Goal: Task Accomplishment & Management: Manage account settings

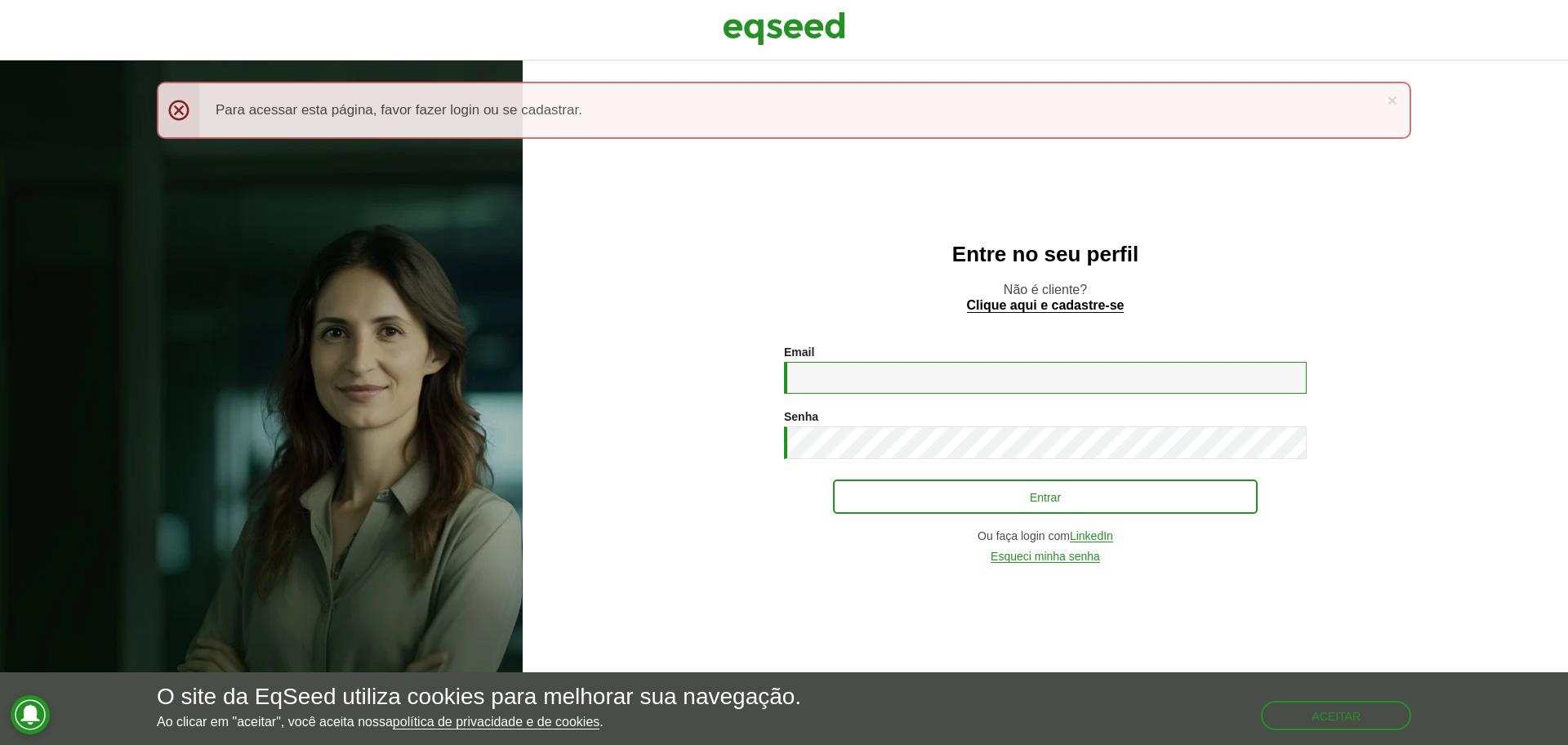
type input "**********"
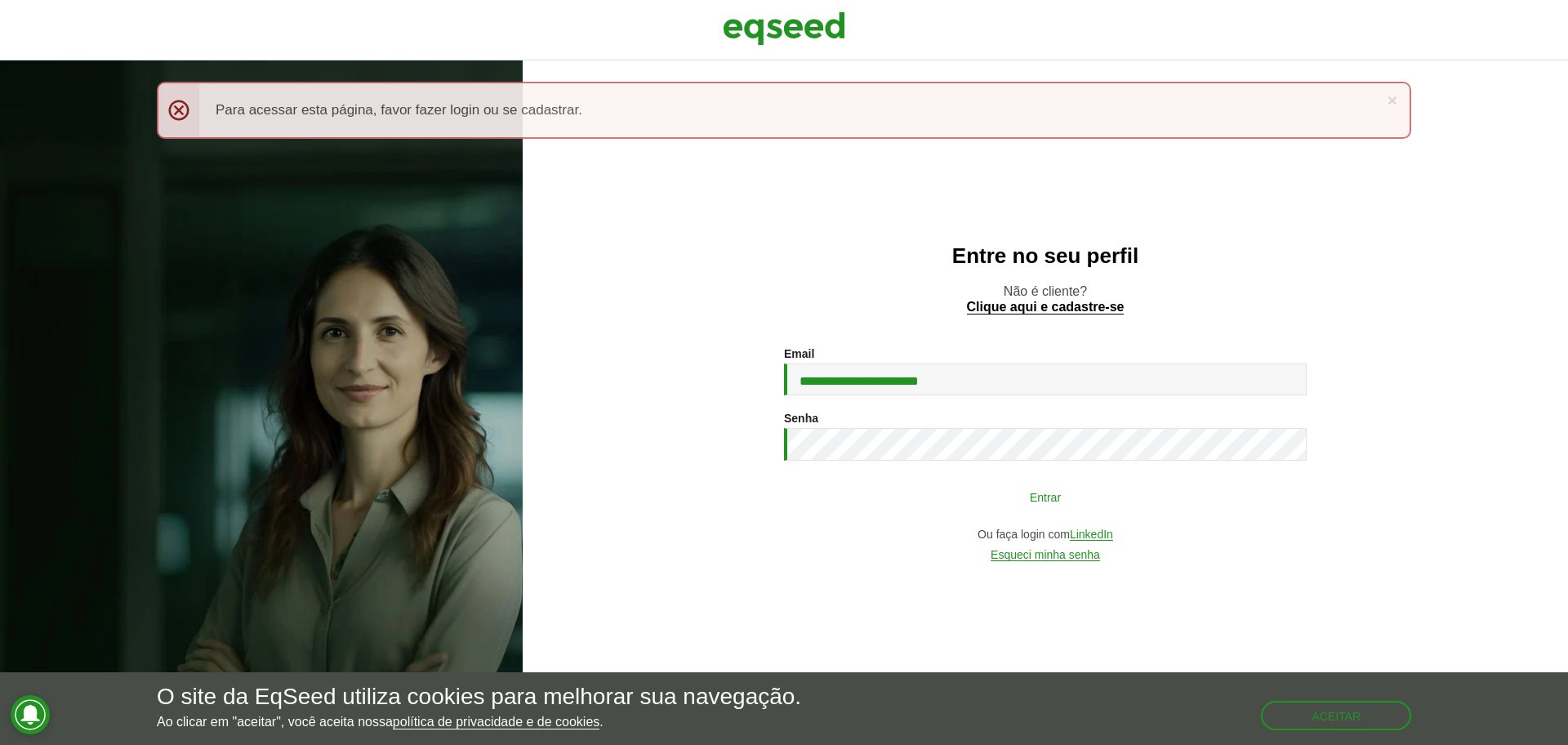
click at [1077, 510] on button "Entrar" at bounding box center [1046, 496] width 425 height 31
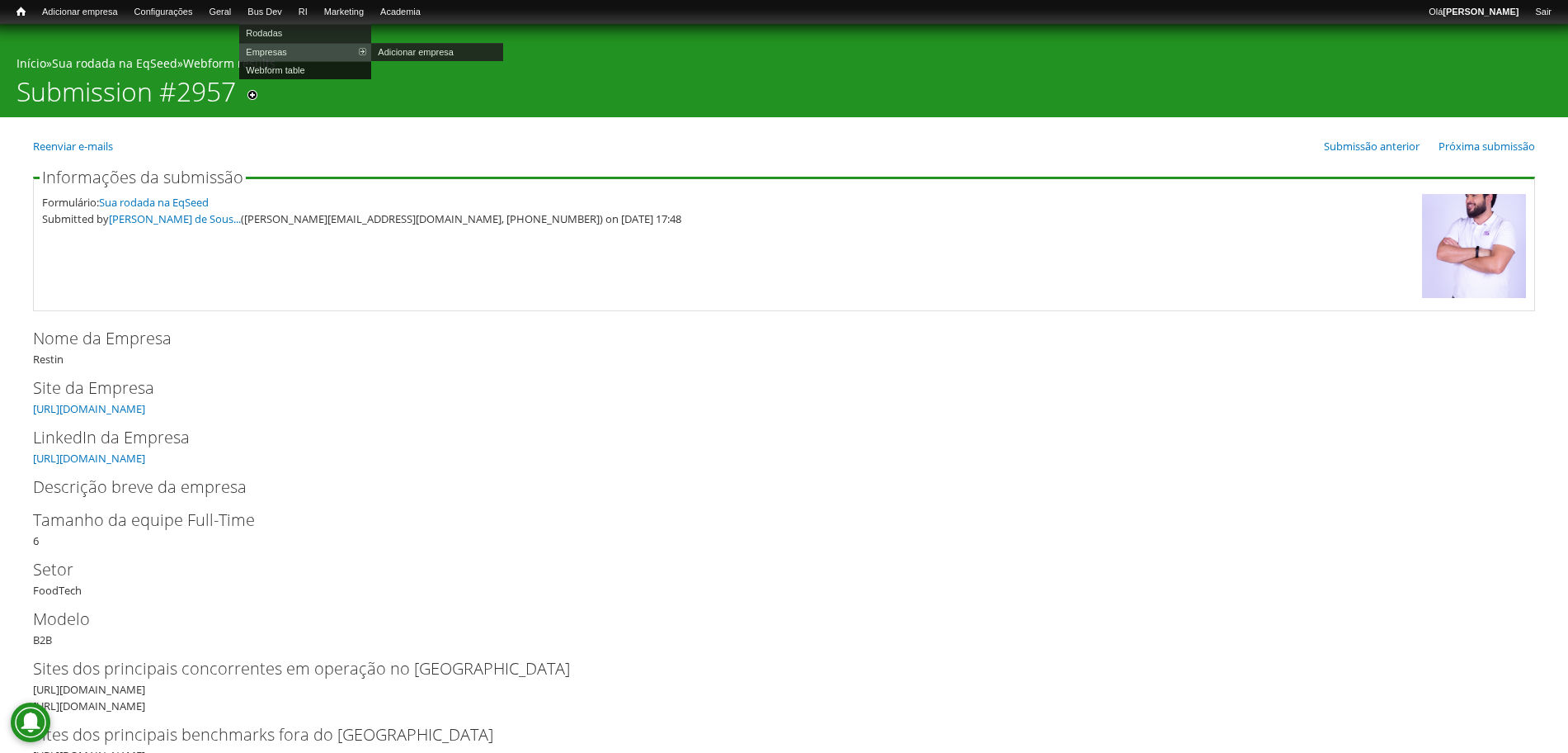
click at [289, 70] on link "Webform table" at bounding box center [305, 70] width 132 height 18
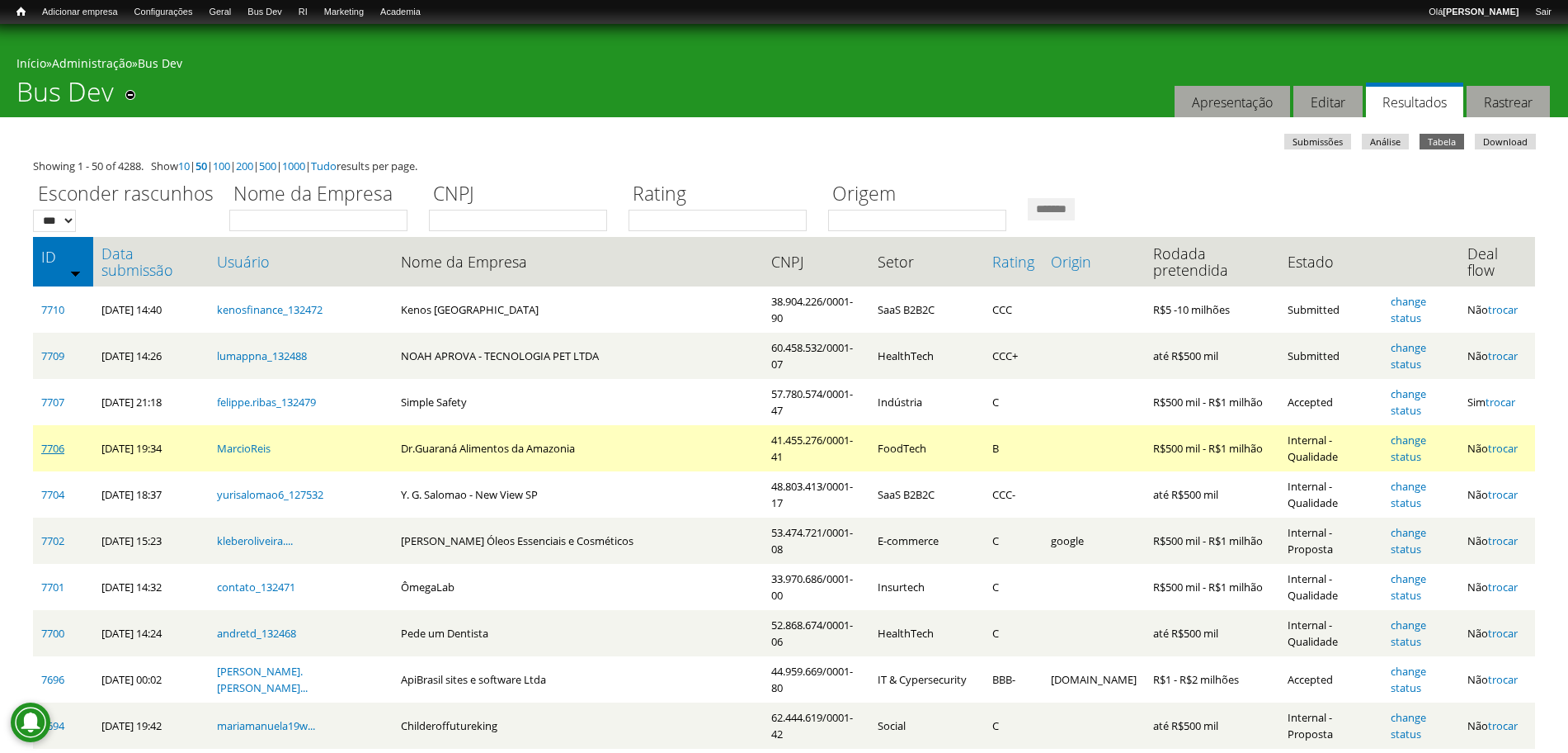
click at [59, 441] on link "7706" at bounding box center [52, 449] width 23 height 15
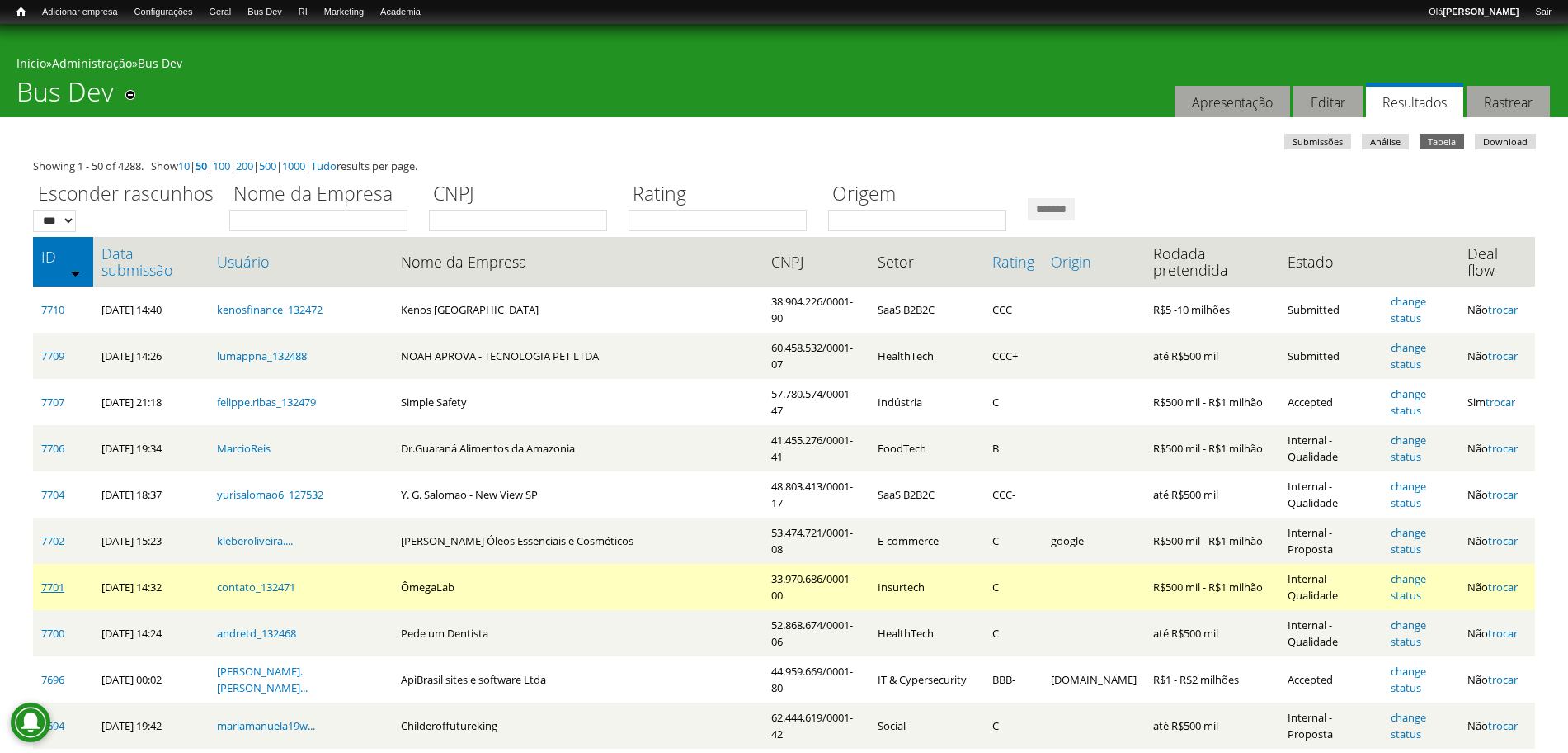
click at [46, 579] on link "7701" at bounding box center [52, 587] width 23 height 15
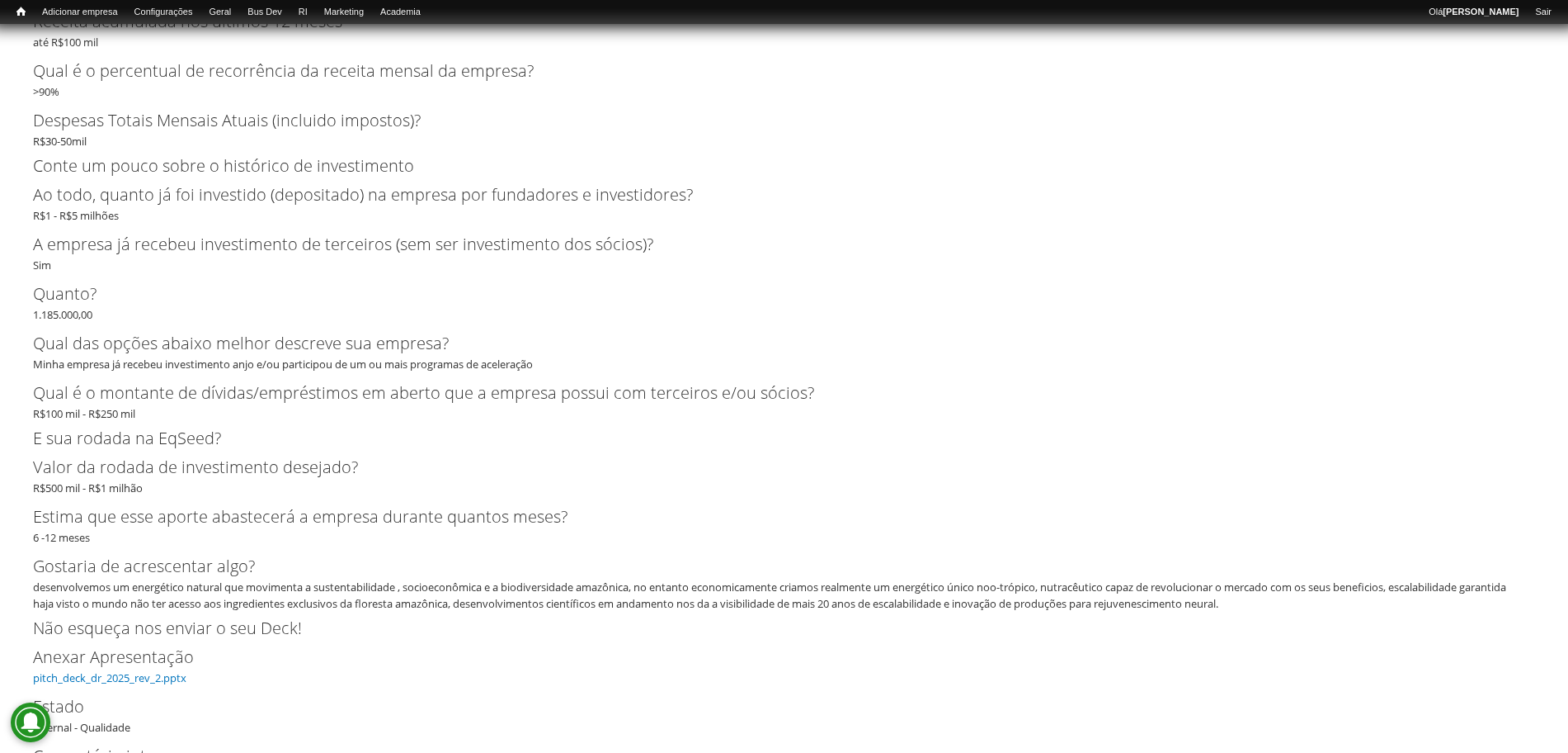
scroll to position [3150, 0]
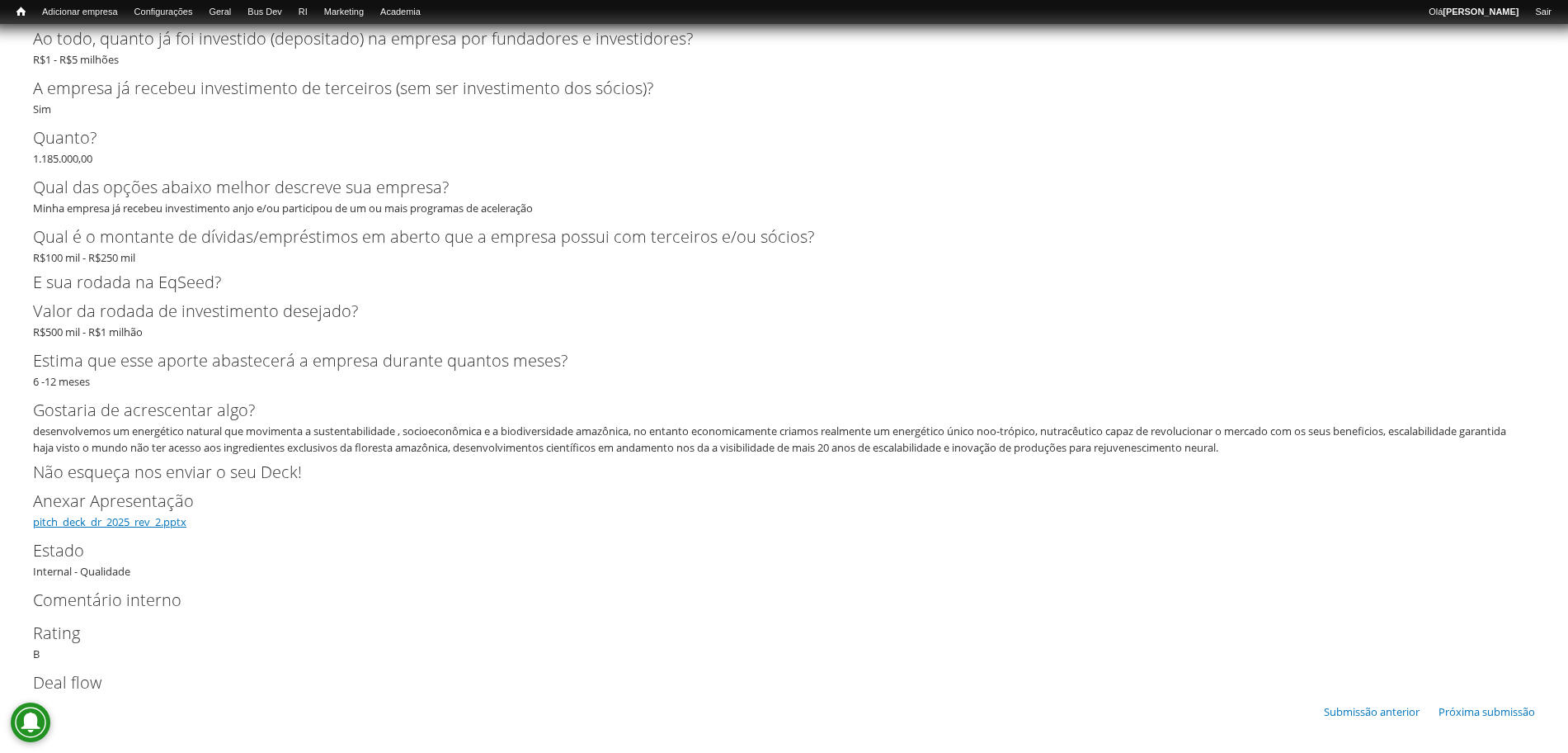
click at [155, 526] on link "pitch_deck_dr_2025_rev_2.pptx" at bounding box center [110, 522] width 154 height 15
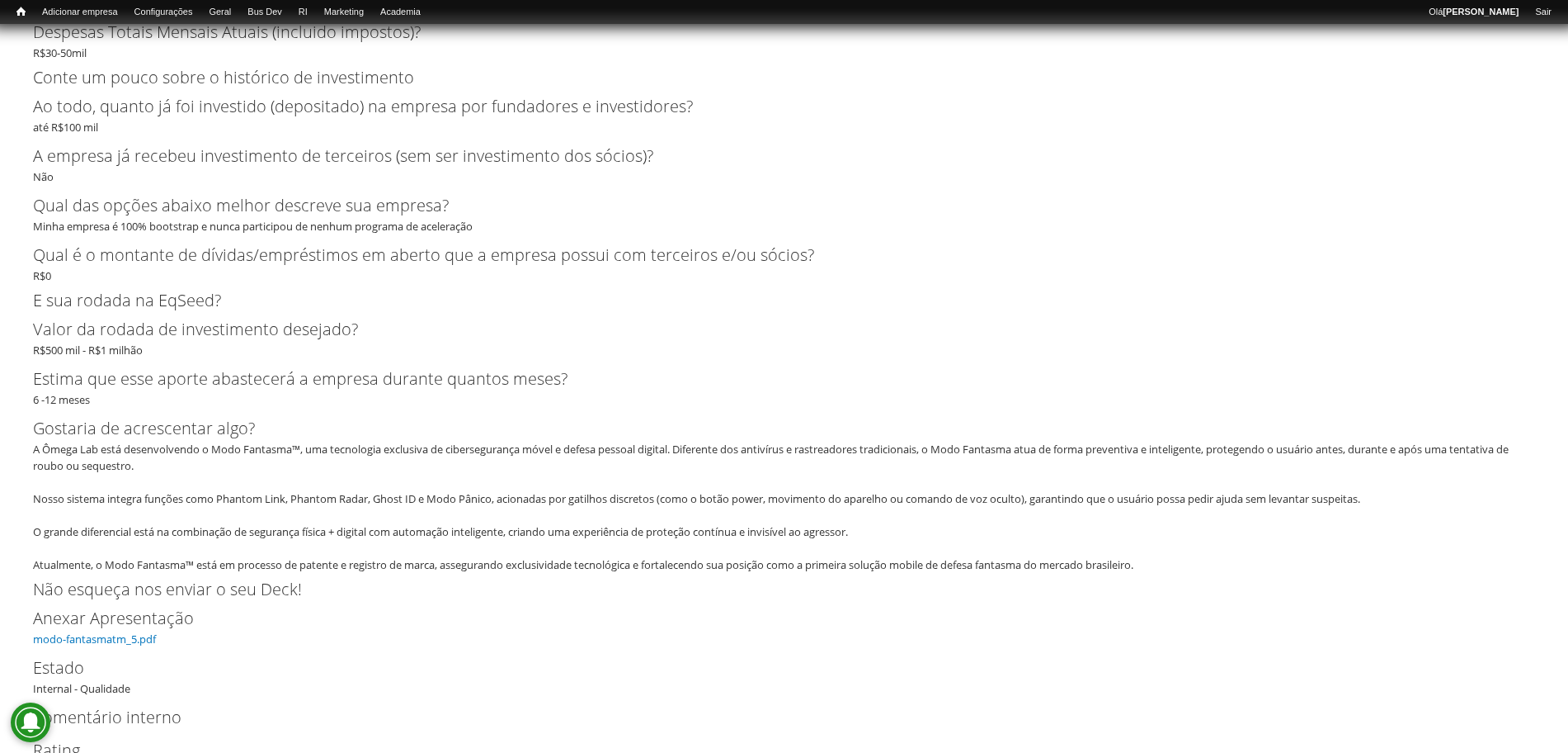
scroll to position [3167, 0]
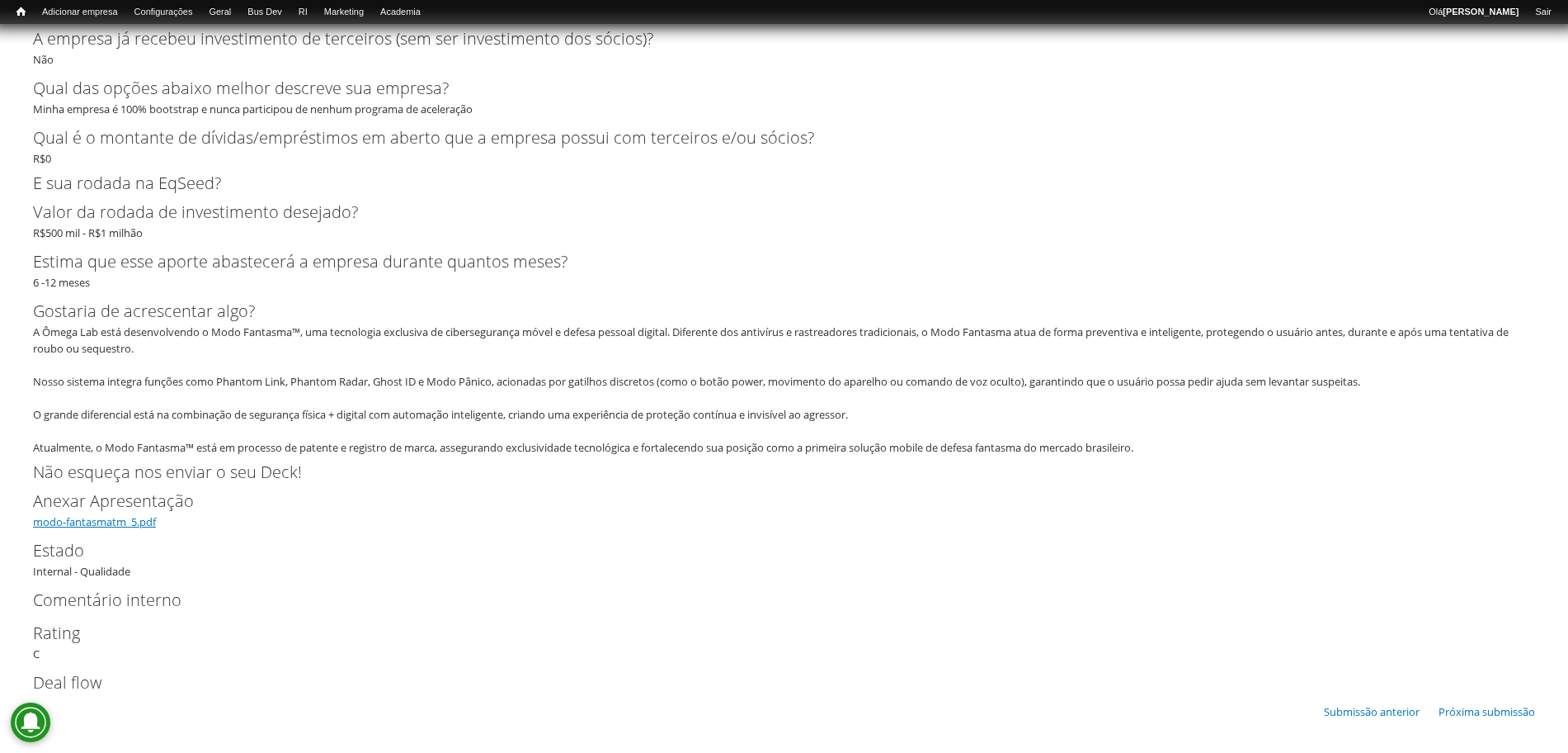
click at [92, 515] on link "modo-fantasmatm_5.pdf" at bounding box center [94, 522] width 123 height 15
